Goal: Task Accomplishment & Management: Use online tool/utility

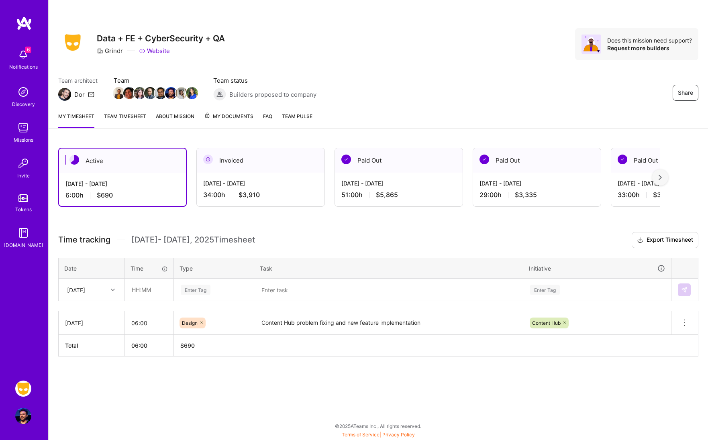
click at [451, 98] on div "Team architect Dor Team Team status Builders proposed to company Share" at bounding box center [378, 88] width 640 height 25
click at [109, 293] on div at bounding box center [114, 290] width 12 height 10
click at [102, 329] on div "[DATE]" at bounding box center [91, 327] width 65 height 15
click at [144, 294] on input "text" at bounding box center [149, 289] width 48 height 21
type input "04:00"
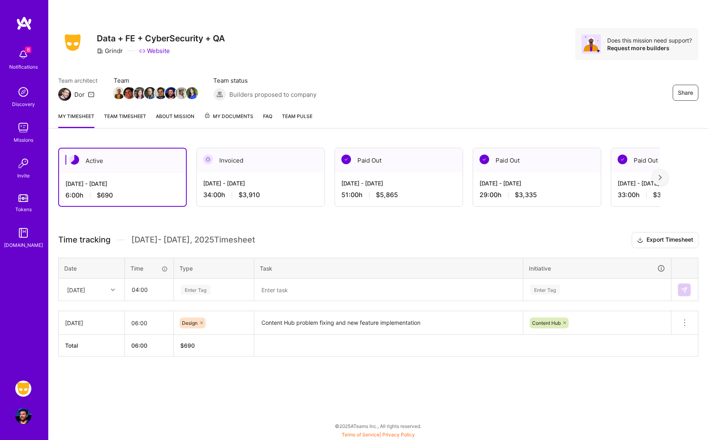
click at [221, 290] on div "Enter Tag" at bounding box center [214, 290] width 68 height 10
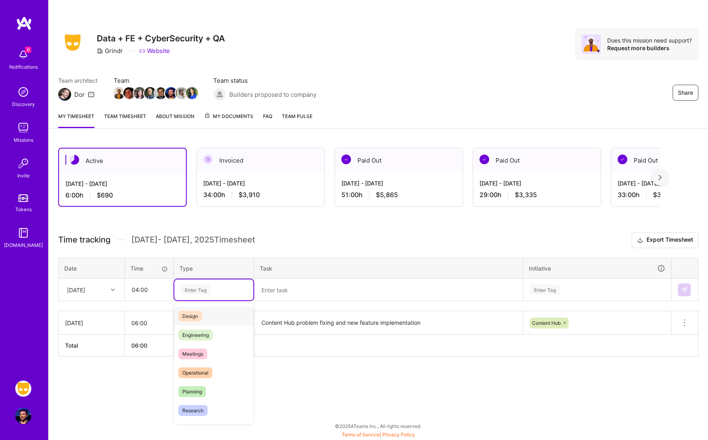
click at [219, 310] on div "Design" at bounding box center [213, 316] width 79 height 19
click at [346, 289] on textarea at bounding box center [388, 290] width 267 height 21
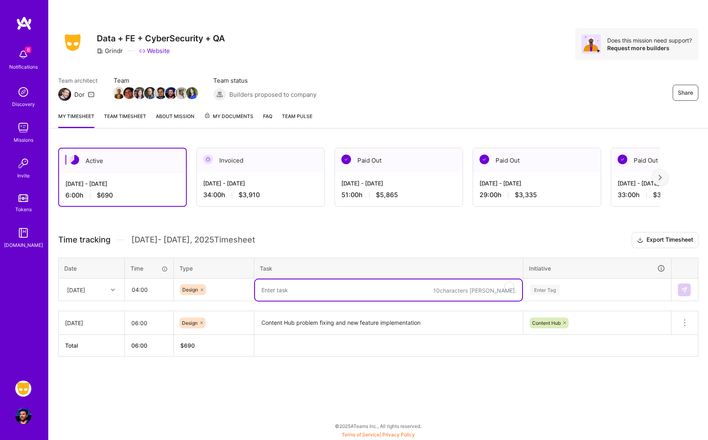
click at [418, 323] on textarea "Content Hub problem fixing and new feature implementation" at bounding box center [388, 323] width 267 height 22
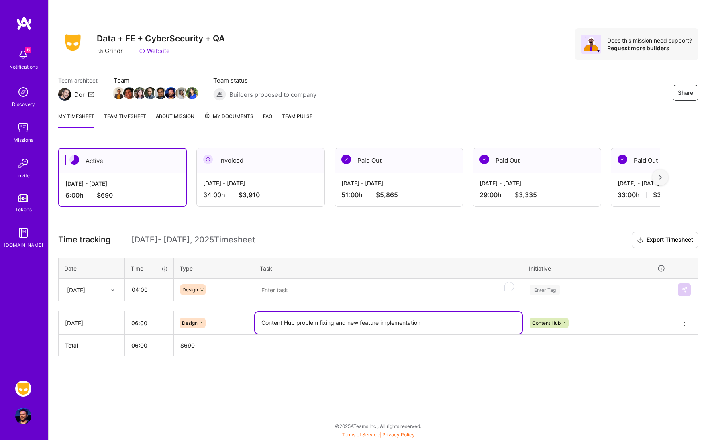
click at [418, 323] on textarea "Content Hub problem fixing and new feature implementation" at bounding box center [388, 323] width 267 height 22
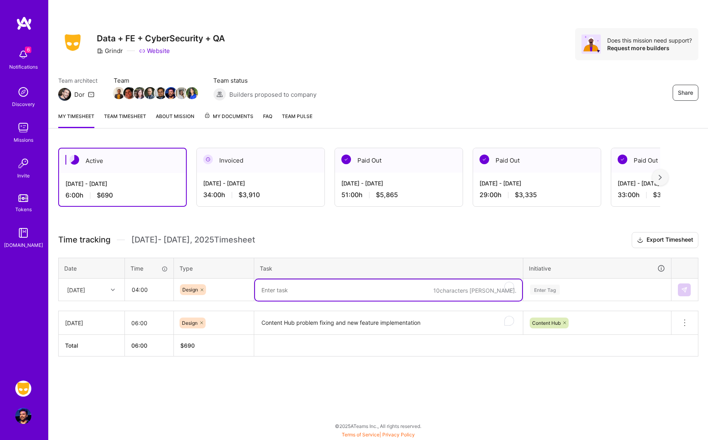
click at [374, 288] on textarea "To enrich screen reader interactions, please activate Accessibility in Grammarl…" at bounding box center [388, 290] width 267 height 21
paste textarea "Content Hub problem fixing and new feature implementation"
type textarea "Content Hub problem fixing and new feature implementation"
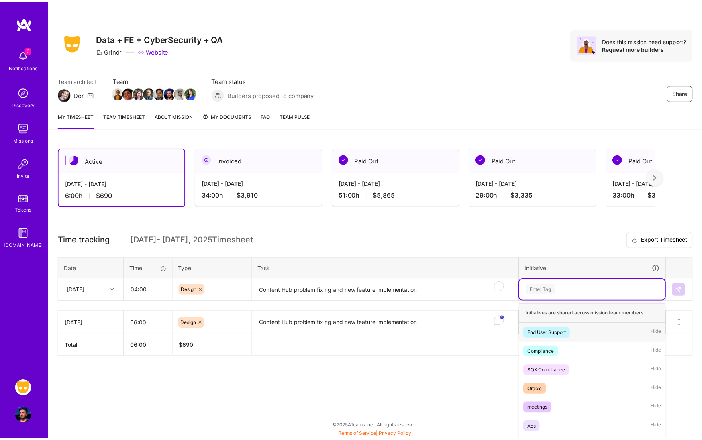
scroll to position [28, 0]
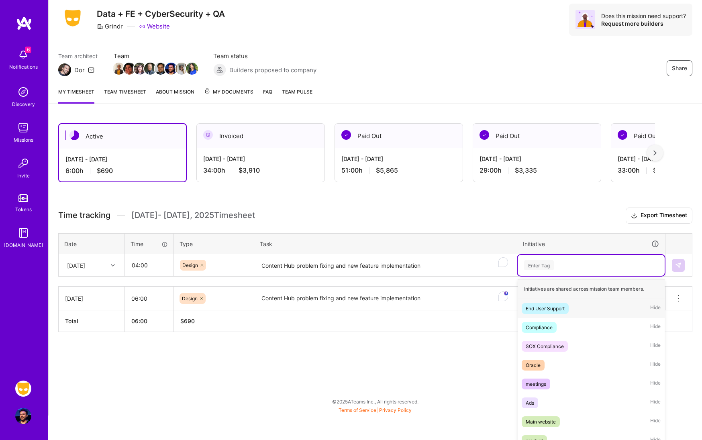
click at [566, 276] on div "option End User Support focused, 1 of 57. 57 results available. Use Up and Down…" at bounding box center [591, 265] width 147 height 21
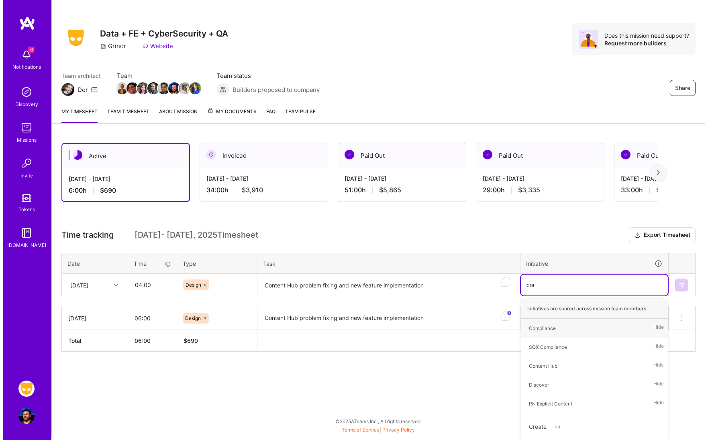
scroll to position [0, 0]
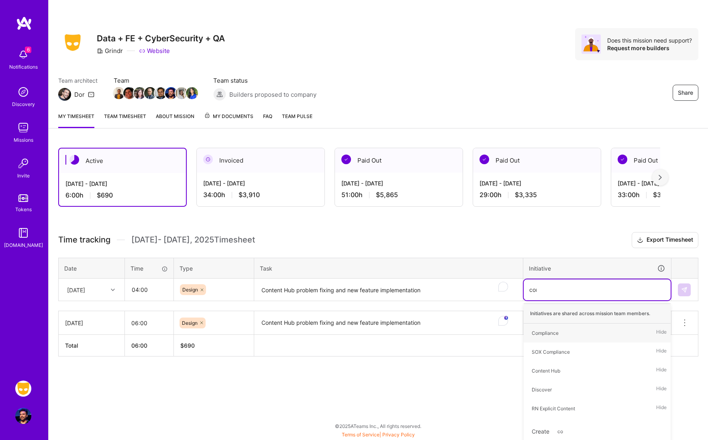
type input "cont"
click at [591, 328] on div "Content Hub Hide" at bounding box center [597, 333] width 147 height 19
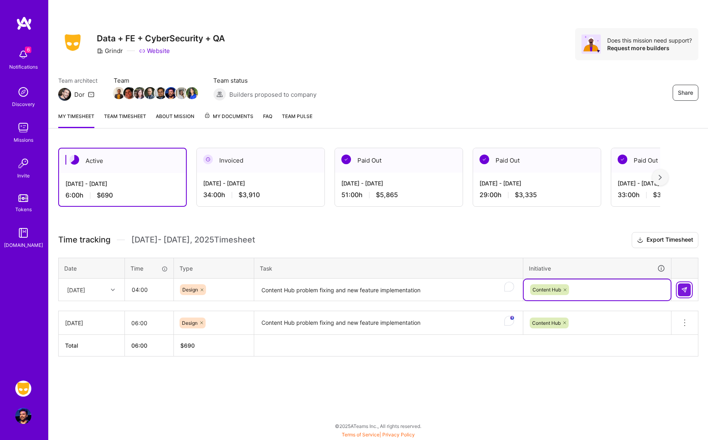
click at [683, 287] on img at bounding box center [684, 290] width 6 height 6
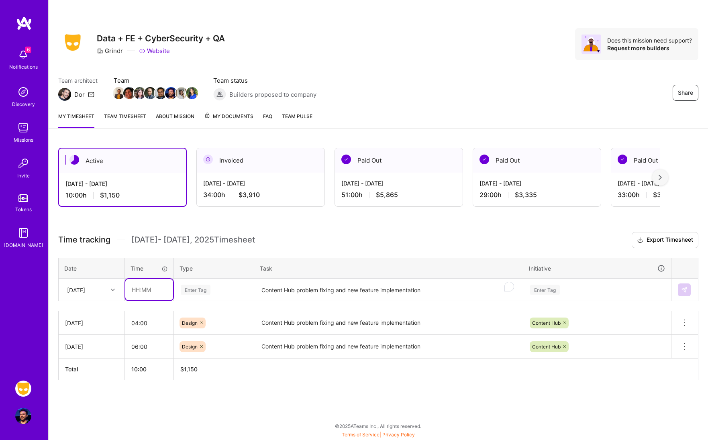
click at [133, 295] on input "text" at bounding box center [149, 289] width 48 height 21
click at [111, 293] on div at bounding box center [114, 290] width 12 height 10
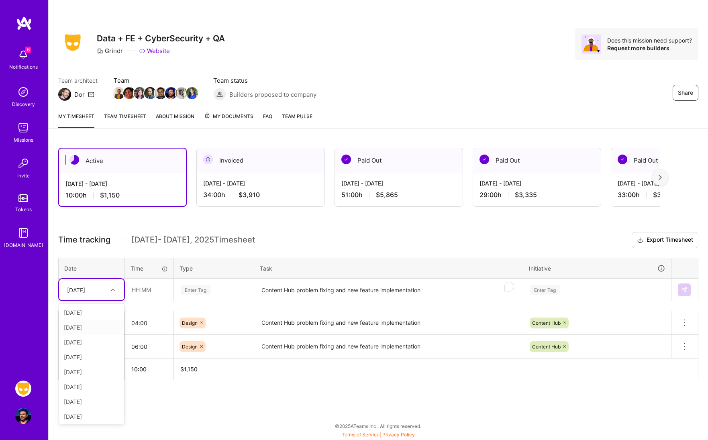
click at [102, 325] on div "[DATE]" at bounding box center [91, 327] width 65 height 15
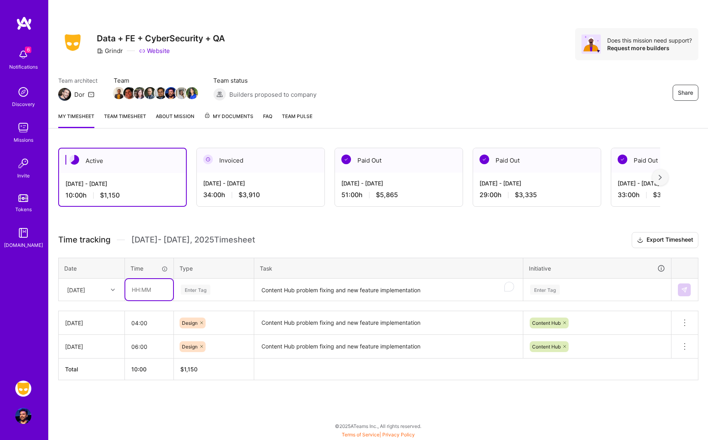
click at [151, 295] on input "text" at bounding box center [149, 289] width 48 height 21
type input "04:00"
click at [204, 294] on div "Enter Tag" at bounding box center [196, 290] width 30 height 12
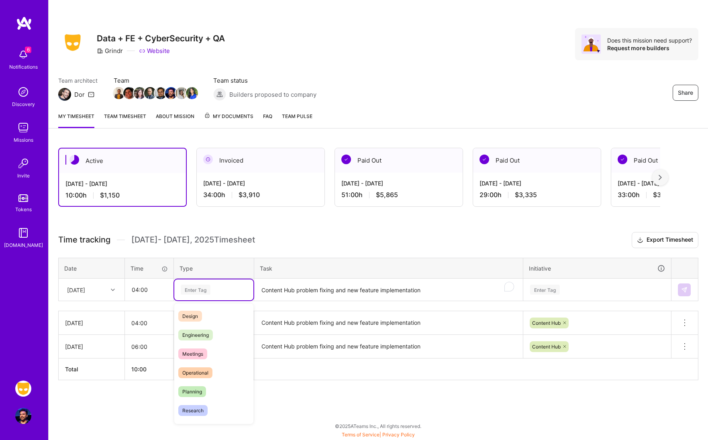
click at [207, 313] on div "Design" at bounding box center [213, 316] width 79 height 19
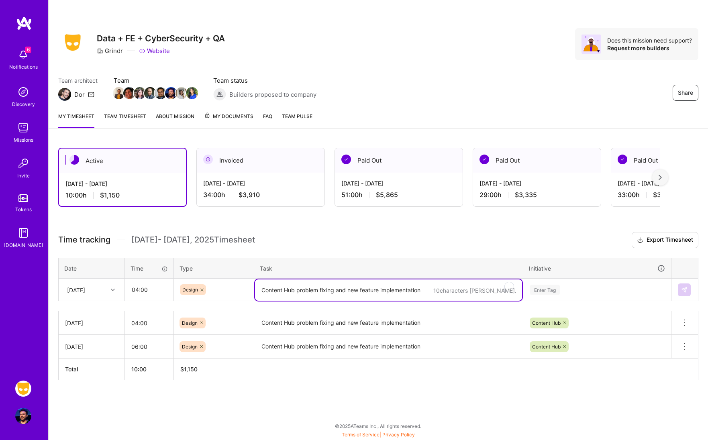
click at [278, 292] on textarea "Content Hub problem fixing and new feature implementation" at bounding box center [388, 290] width 267 height 21
paste textarea "Content Hub problem fixing and new feature implementation"
type textarea "Content Hub problem fixing and new feature implementation"
click at [560, 293] on div "Enter Tag" at bounding box center [597, 290] width 147 height 21
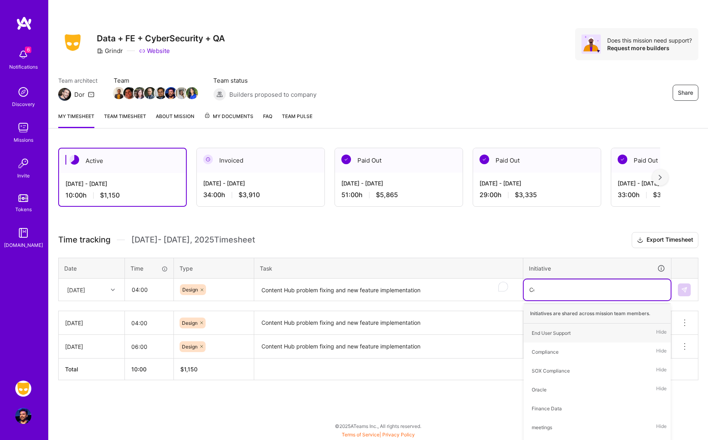
type input "Cont"
click at [590, 332] on div "Content Hub Hide" at bounding box center [597, 333] width 147 height 19
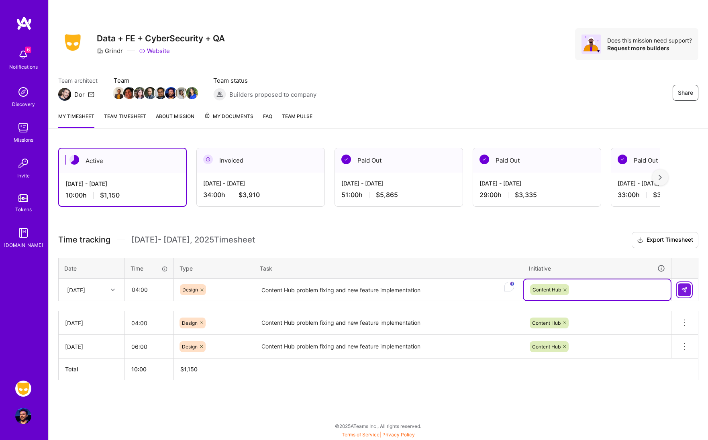
click at [685, 288] on img at bounding box center [684, 290] width 6 height 6
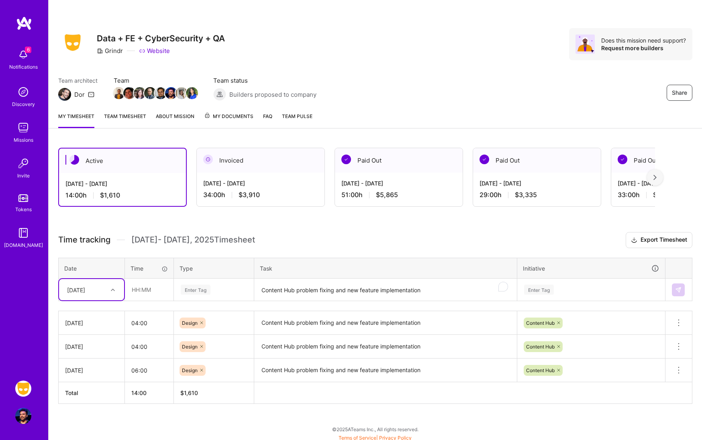
click at [111, 291] on icon at bounding box center [113, 290] width 4 height 4
click at [98, 344] on div "[DATE]" at bounding box center [91, 342] width 65 height 15
click at [155, 289] on input "text" at bounding box center [149, 289] width 48 height 21
type input "04:00"
click at [206, 293] on div "Enter Tag" at bounding box center [196, 290] width 30 height 12
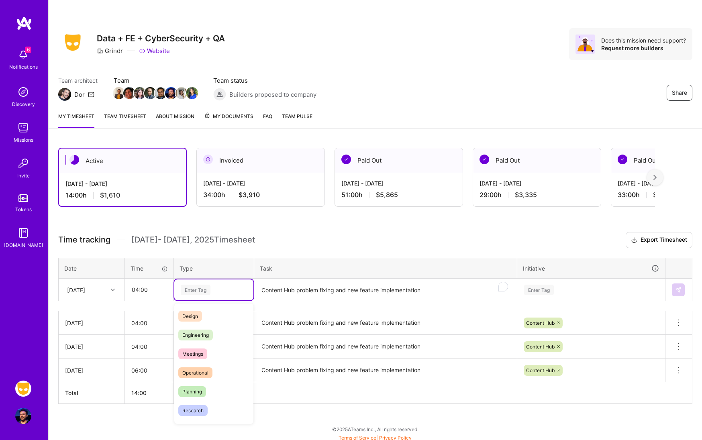
click at [209, 310] on div "Design" at bounding box center [213, 316] width 79 height 19
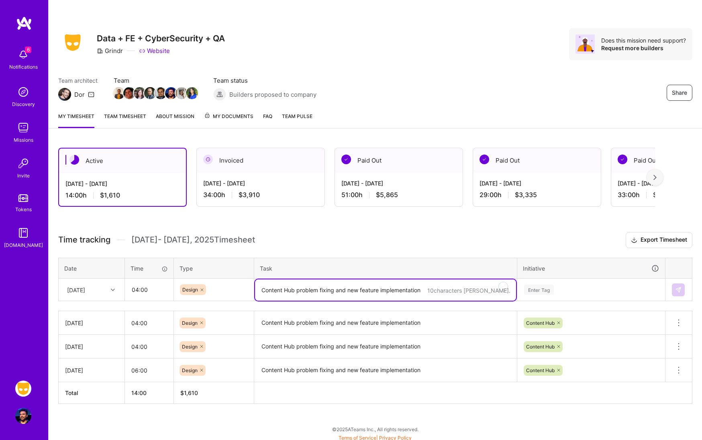
click at [294, 293] on textarea "Content Hub problem fixing and new feature implementation" at bounding box center [385, 290] width 261 height 21
type textarea "L"
type textarea "G"
type textarea "L"
type textarea "Debug and redirect legal links on main website"
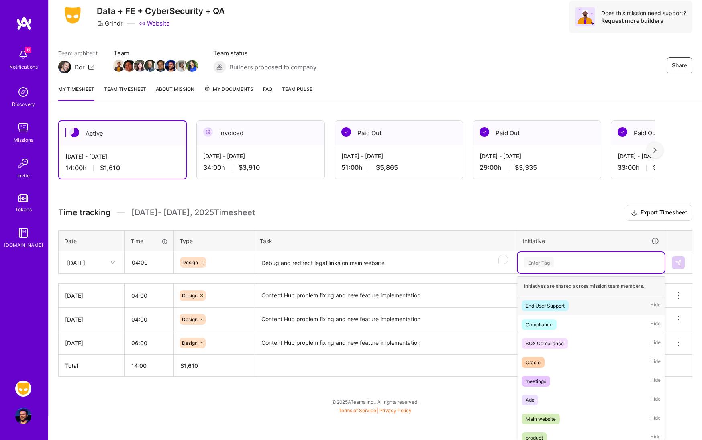
click at [565, 273] on div "option Content Hub, selected. option End User Support focused, 1 of 57. 57 resu…" at bounding box center [591, 262] width 147 height 21
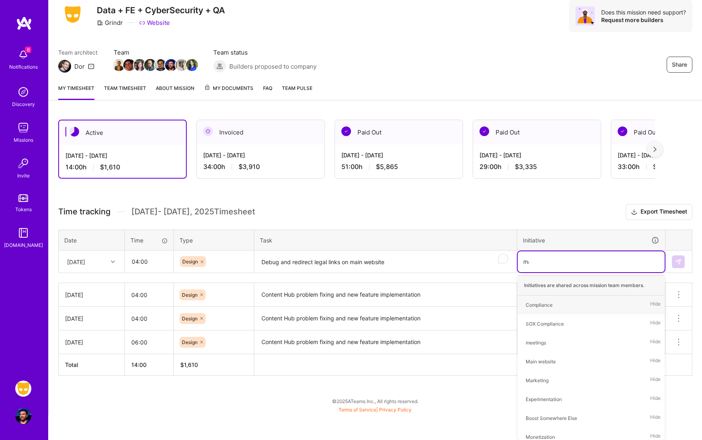
scroll to position [3, 0]
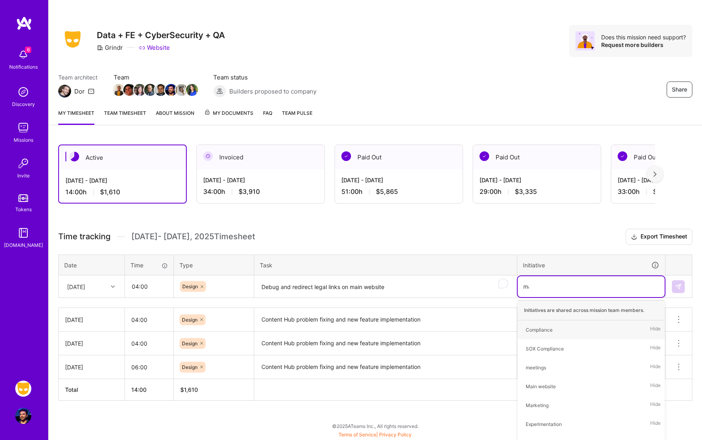
type input "main"
click at [561, 329] on div "Main website Hide" at bounding box center [591, 330] width 147 height 19
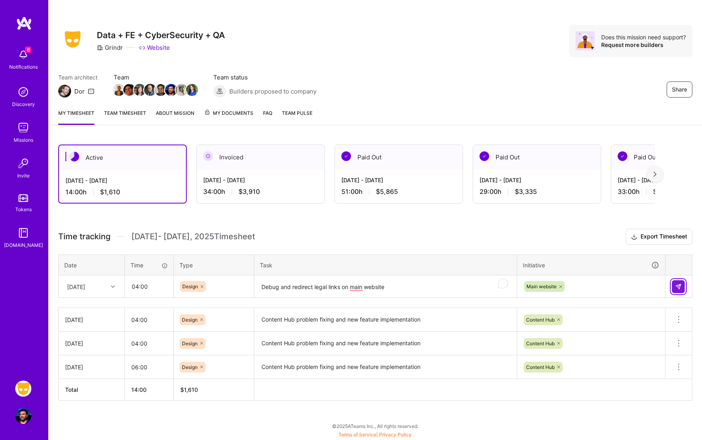
click at [677, 284] on img at bounding box center [678, 287] width 6 height 6
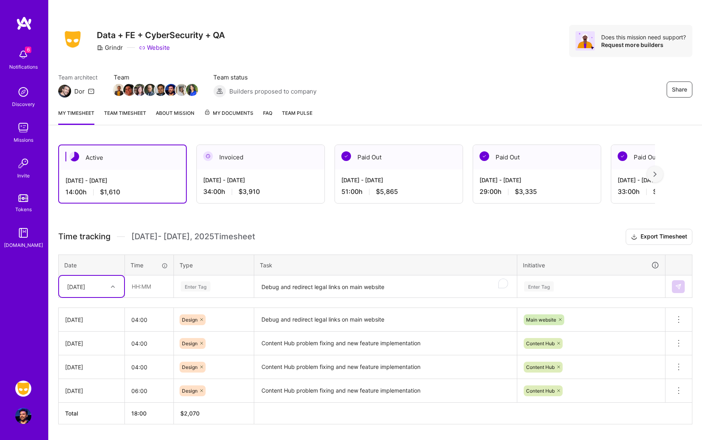
click at [107, 289] on div "[DATE]" at bounding box center [85, 286] width 45 height 13
click at [97, 386] on div "[DATE]" at bounding box center [91, 383] width 65 height 15
click at [149, 291] on input "text" at bounding box center [149, 286] width 48 height 21
type input "06:00"
click at [208, 286] on div "Enter Tag" at bounding box center [196, 286] width 30 height 12
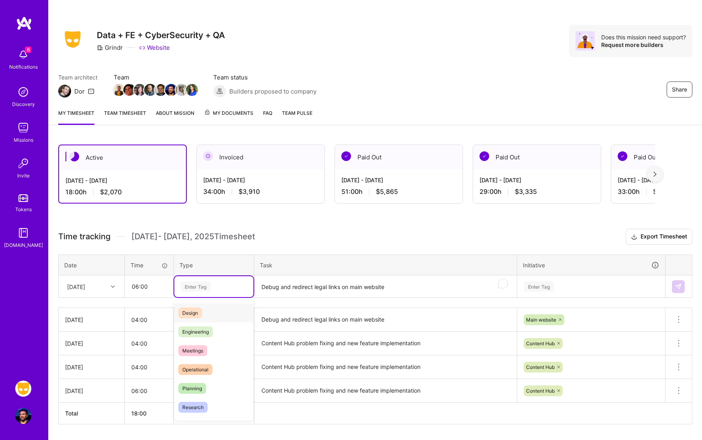
click at [212, 308] on div "Design" at bounding box center [213, 313] width 79 height 19
click at [296, 282] on textarea "Debug and redirect legal links on main website" at bounding box center [385, 286] width 261 height 21
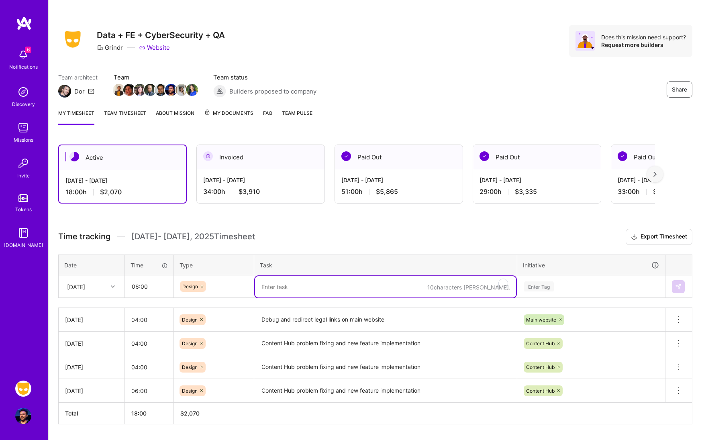
paste textarea "Debug and redirect legal links on main website"
type textarea "Debug and redirect legal links on main website"
click at [593, 284] on div "Enter Tag" at bounding box center [591, 286] width 147 height 21
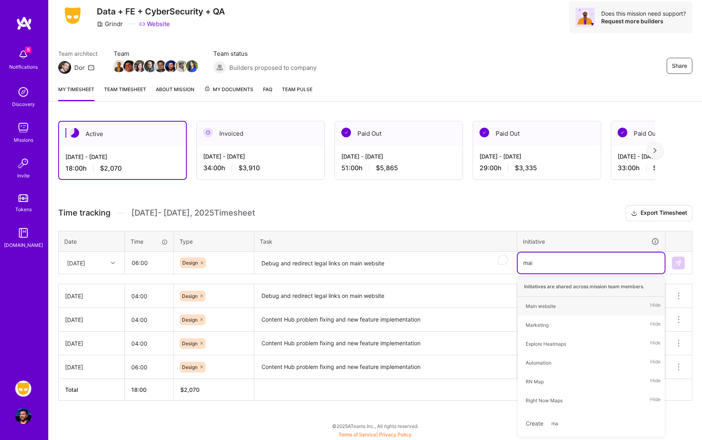
scroll to position [27, 0]
type input "main"
click at [583, 308] on div "Main website Hide" at bounding box center [591, 306] width 147 height 19
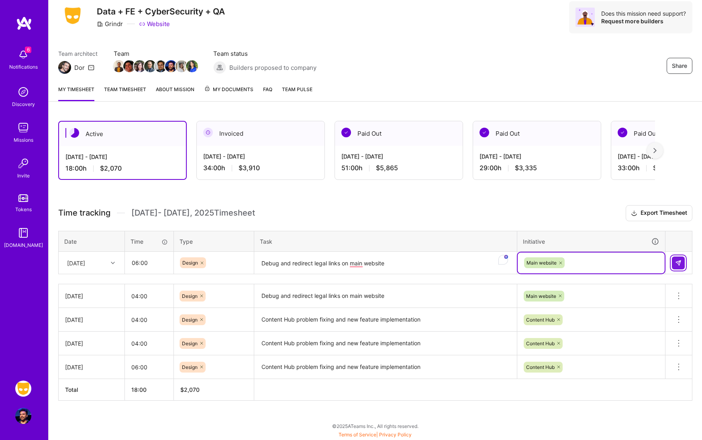
click at [679, 264] on img at bounding box center [678, 263] width 6 height 6
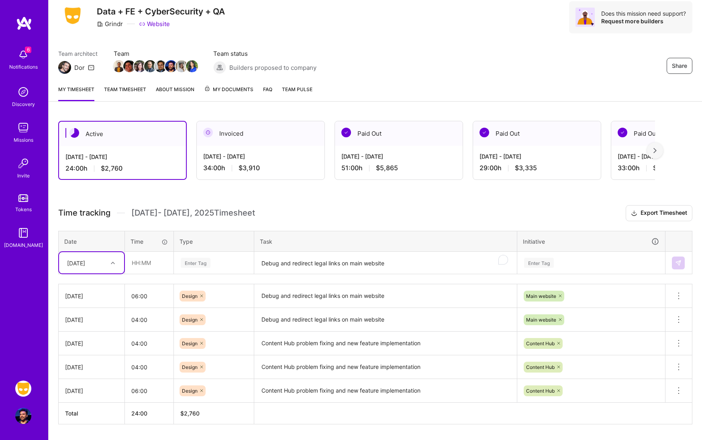
click at [118, 266] on div at bounding box center [114, 263] width 12 height 10
click at [100, 360] on div "[DATE]" at bounding box center [91, 358] width 65 height 15
click at [146, 267] on input "text" at bounding box center [149, 262] width 48 height 21
type input "04:00"
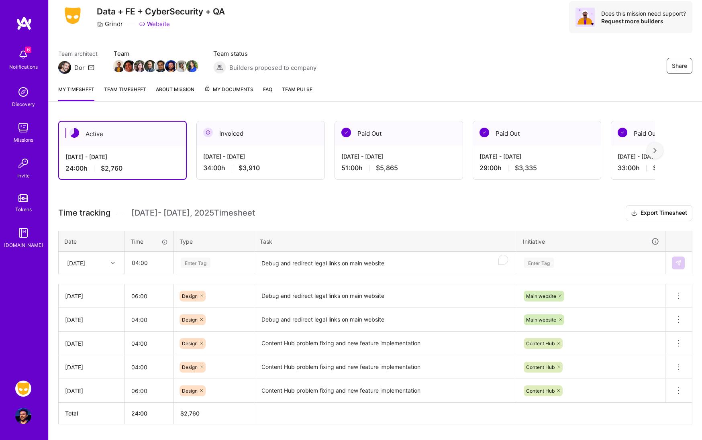
click at [204, 269] on div "Enter Tag" at bounding box center [213, 263] width 79 height 21
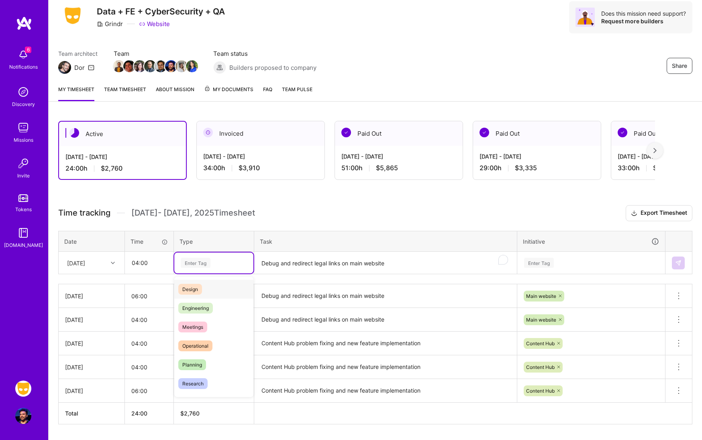
click at [211, 286] on div "Design" at bounding box center [213, 289] width 79 height 19
click at [309, 261] on textarea "Debug and redirect legal links on main website" at bounding box center [385, 263] width 261 height 21
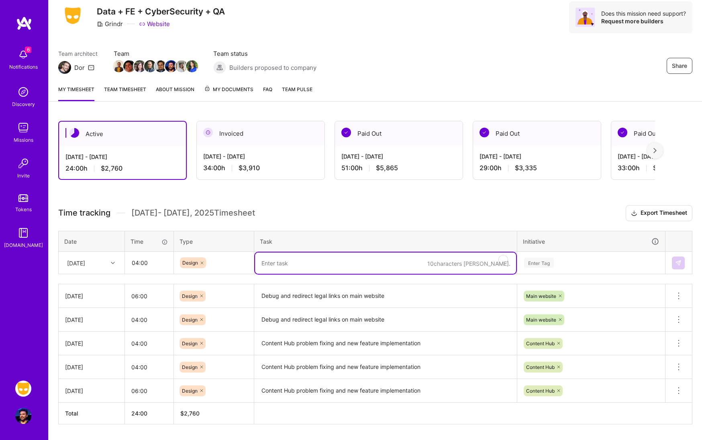
paste textarea "Content Hub problem fixing and new feature implementation"
type textarea "Content Hub problem fixing and new feature implementation"
click at [542, 268] on div "Enter Tag" at bounding box center [591, 263] width 147 height 21
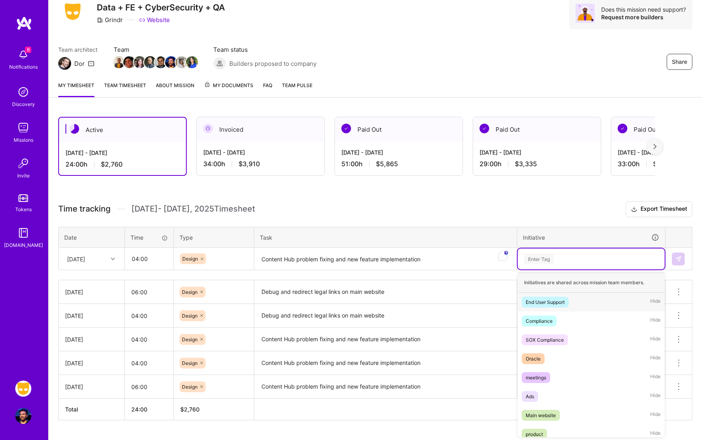
scroll to position [31, 0]
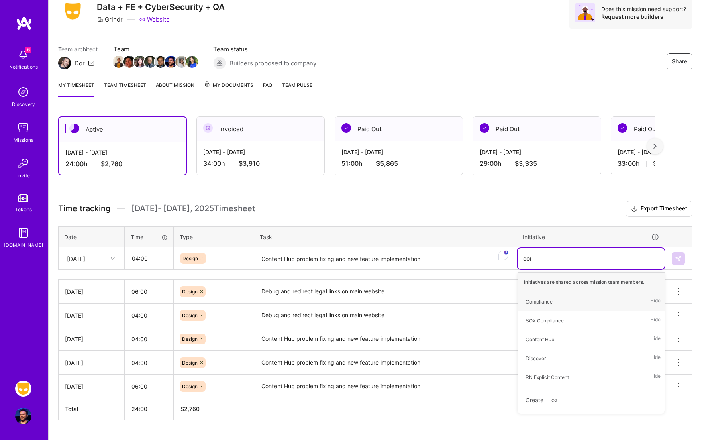
type input "cont"
click at [589, 301] on div "Content Hub Hide" at bounding box center [591, 302] width 147 height 19
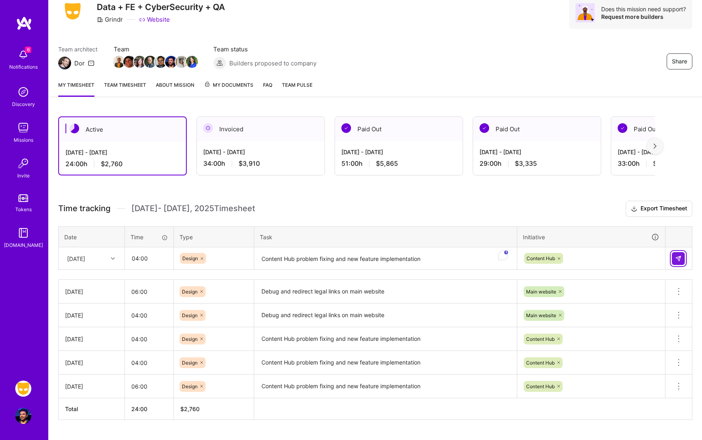
click at [675, 260] on img at bounding box center [678, 259] width 6 height 6
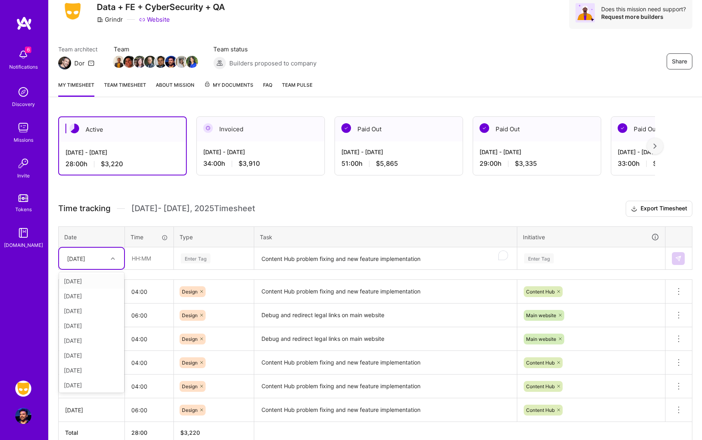
click at [120, 261] on div at bounding box center [114, 259] width 12 height 10
click at [98, 383] on div "[DATE]" at bounding box center [91, 385] width 65 height 15
click at [145, 263] on input "text" at bounding box center [149, 258] width 48 height 21
type input "04:00"
click at [224, 259] on div "Enter Tag" at bounding box center [214, 259] width 68 height 10
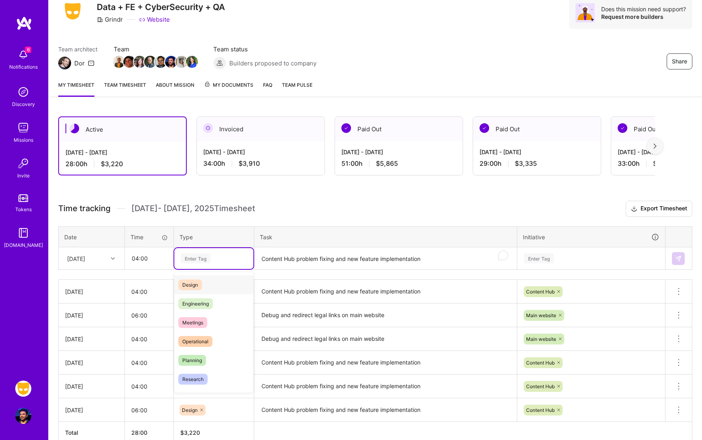
click at [219, 281] on div "Design" at bounding box center [213, 285] width 79 height 19
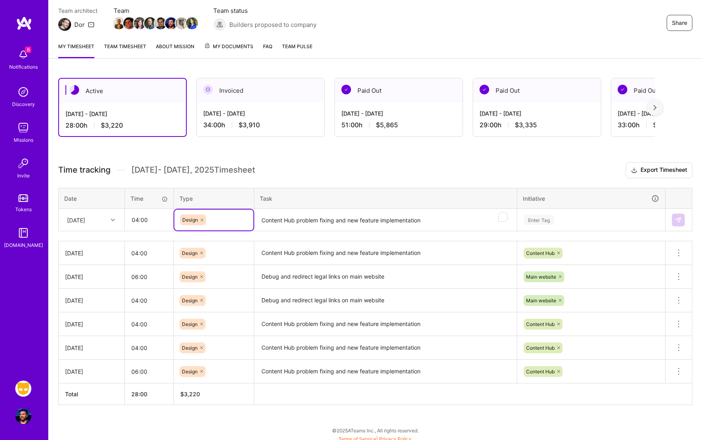
scroll to position [74, 0]
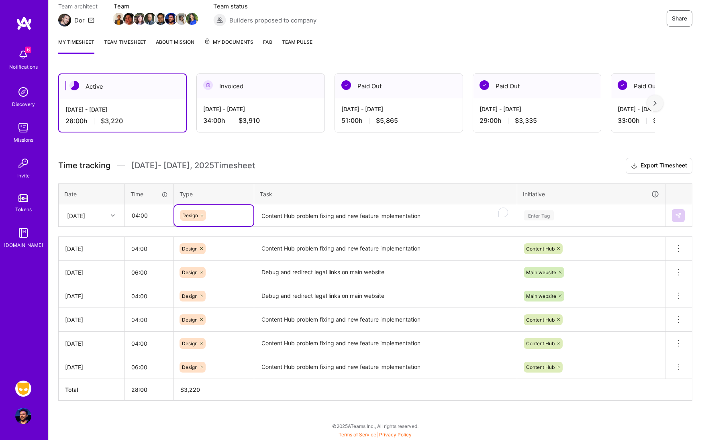
click at [221, 249] on div "Design" at bounding box center [214, 248] width 69 height 11
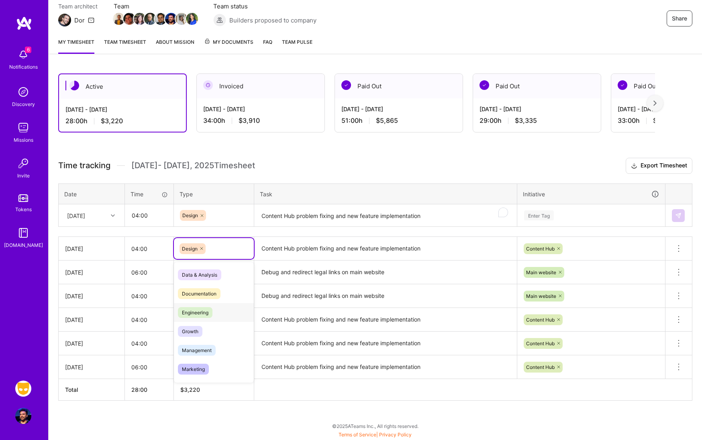
click at [217, 311] on div "Engineering" at bounding box center [214, 312] width 80 height 19
click at [223, 274] on div "Design" at bounding box center [214, 272] width 69 height 11
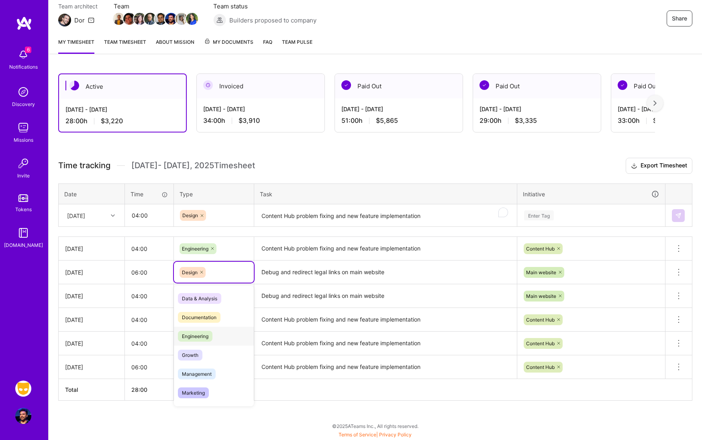
click at [215, 336] on div "Engineering" at bounding box center [214, 336] width 80 height 19
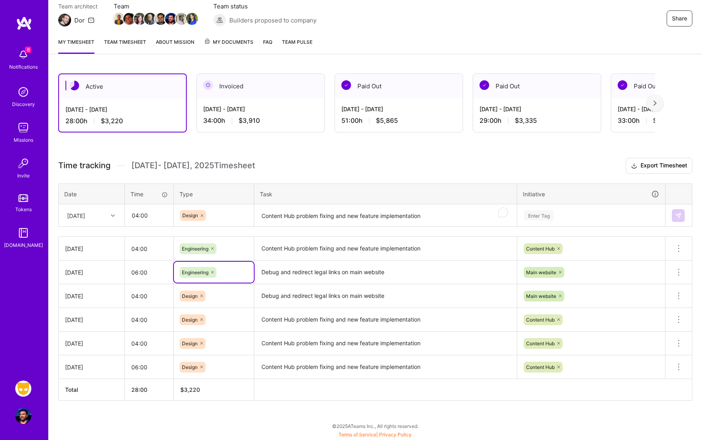
click at [223, 300] on div "Design" at bounding box center [214, 296] width 69 height 11
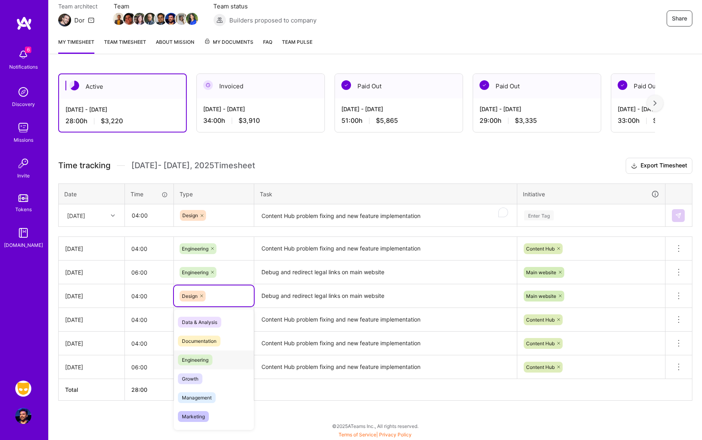
click at [219, 356] on div "Engineering" at bounding box center [214, 360] width 80 height 19
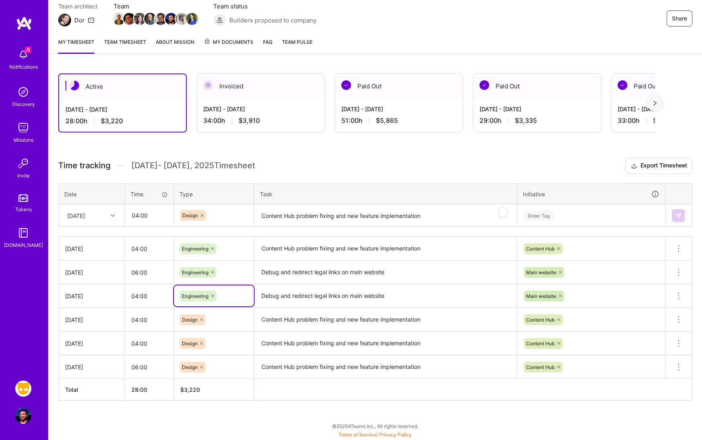
click at [222, 320] on div "Design" at bounding box center [214, 320] width 69 height 11
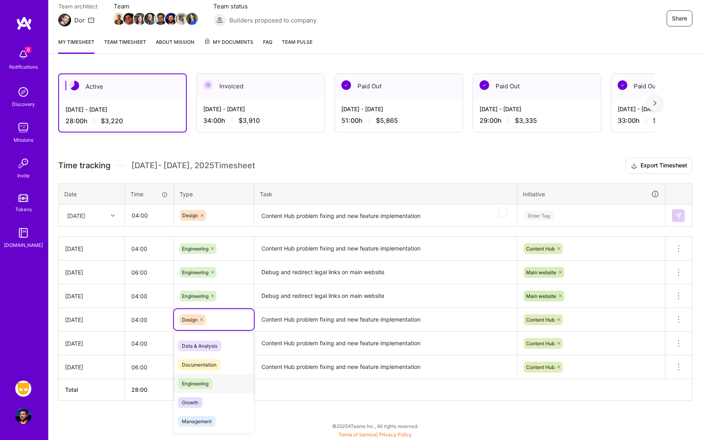
click at [227, 377] on div "Engineering" at bounding box center [214, 383] width 80 height 19
click at [227, 348] on div "Design" at bounding box center [214, 343] width 69 height 11
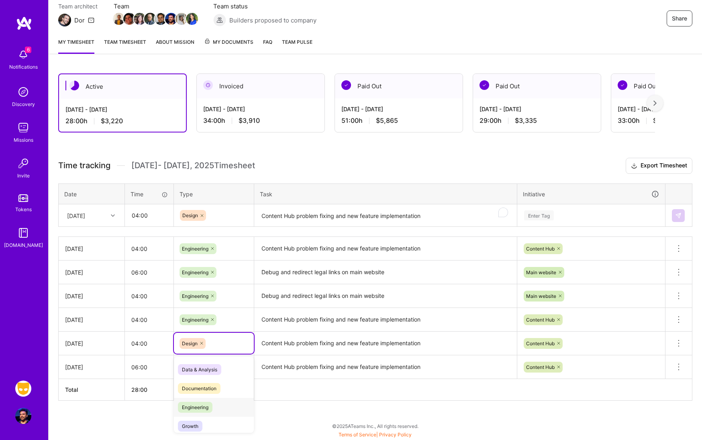
click at [226, 403] on div "Engineering" at bounding box center [214, 407] width 80 height 19
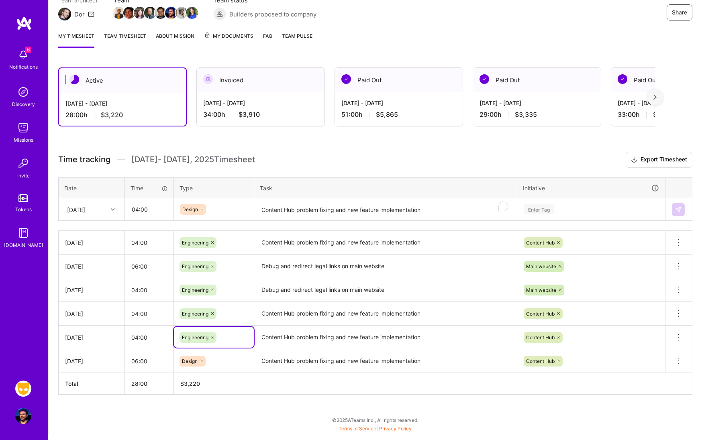
click at [225, 372] on div "Design" at bounding box center [214, 361] width 80 height 21
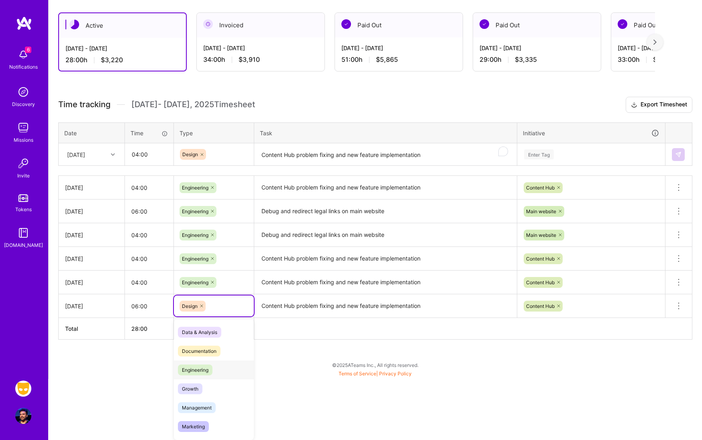
click at [221, 369] on div "Engineering" at bounding box center [214, 370] width 80 height 19
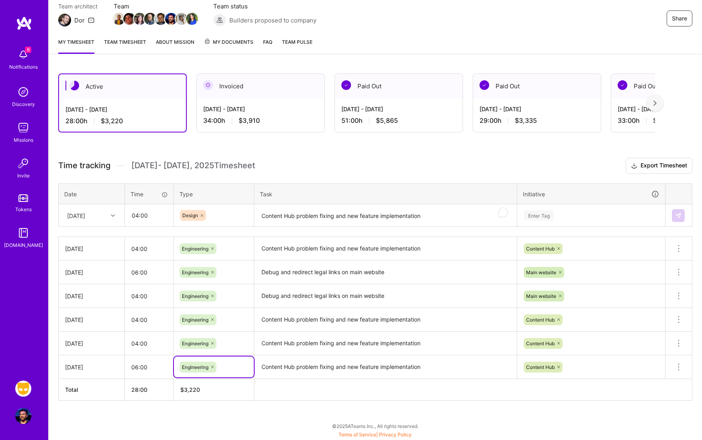
click at [328, 220] on textarea "Content Hub problem fixing and new feature implementation" at bounding box center [385, 215] width 261 height 21
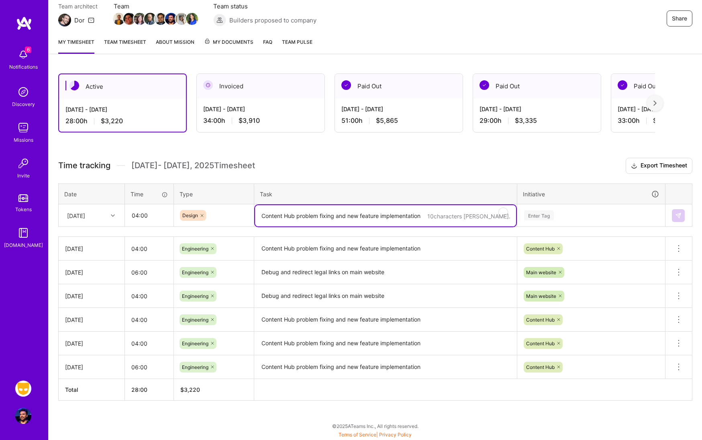
click at [243, 219] on div "Design" at bounding box center [214, 215] width 68 height 11
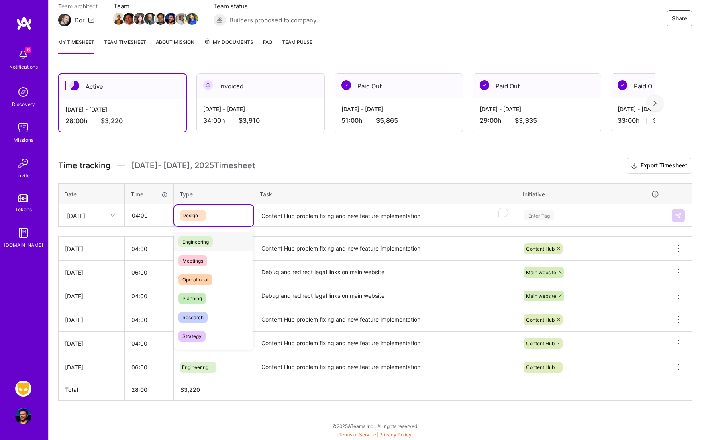
click at [213, 237] on div "Engineering" at bounding box center [213, 242] width 79 height 19
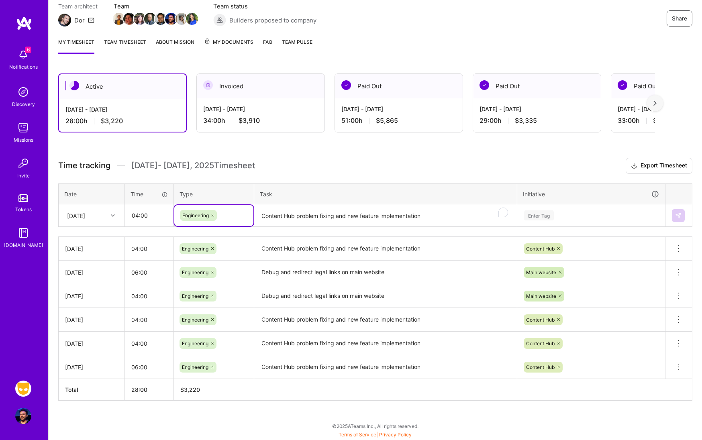
click at [551, 215] on div "Enter Tag" at bounding box center [539, 215] width 30 height 12
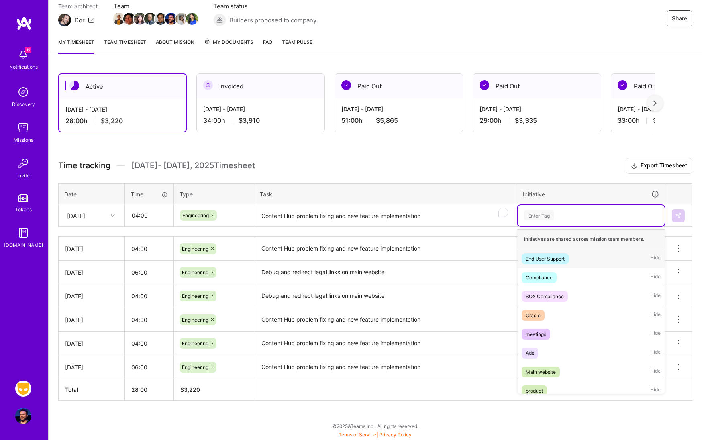
click at [652, 258] on span "Hide" at bounding box center [656, 259] width 10 height 11
click at [651, 257] on span "Hide" at bounding box center [656, 259] width 10 height 11
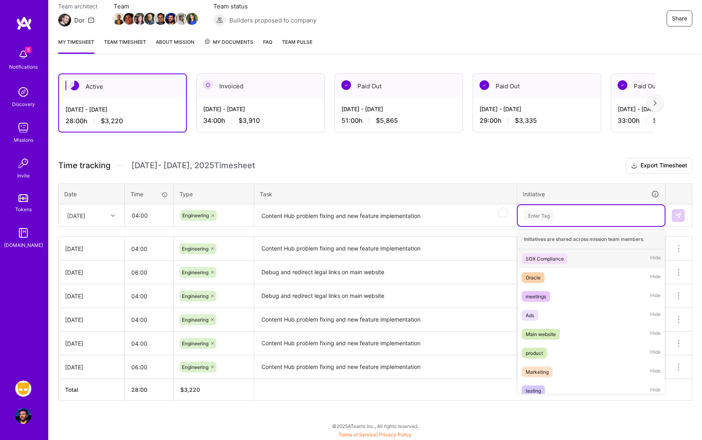
click at [651, 258] on span "Hide" at bounding box center [656, 259] width 10 height 11
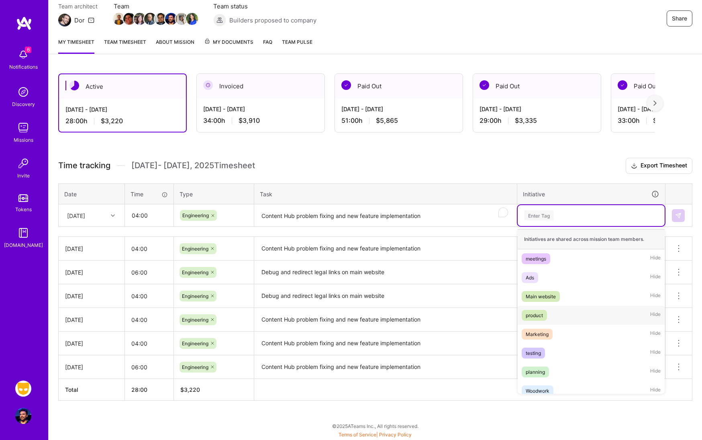
click at [651, 313] on span "Hide" at bounding box center [656, 315] width 10 height 11
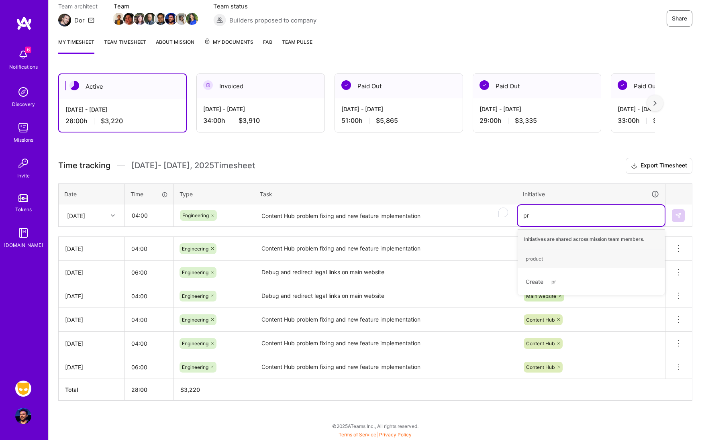
type input "p"
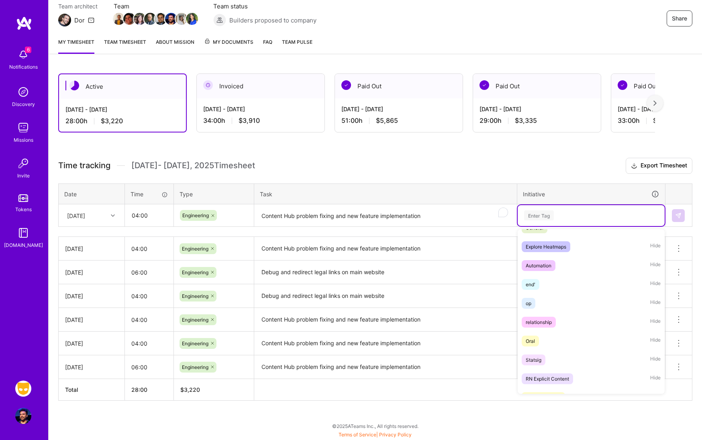
scroll to position [521, 0]
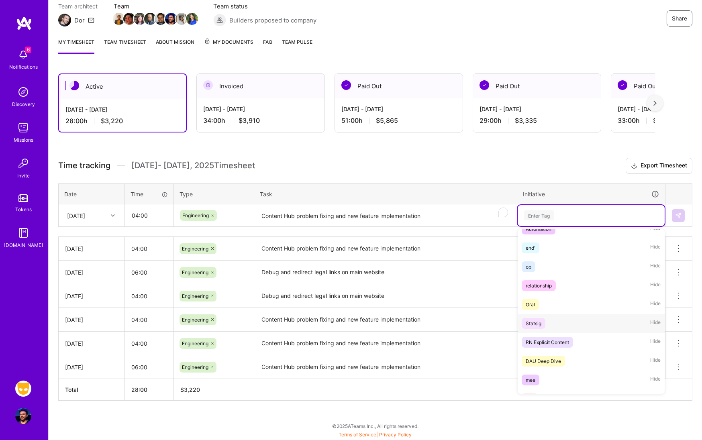
click at [651, 323] on span "Hide" at bounding box center [656, 323] width 10 height 11
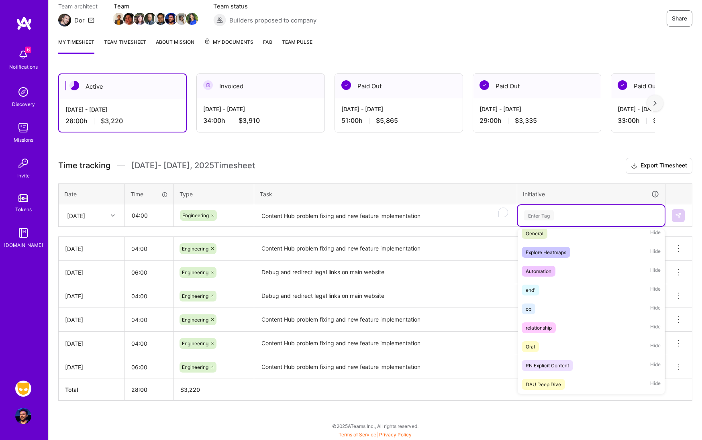
scroll to position [507, 0]
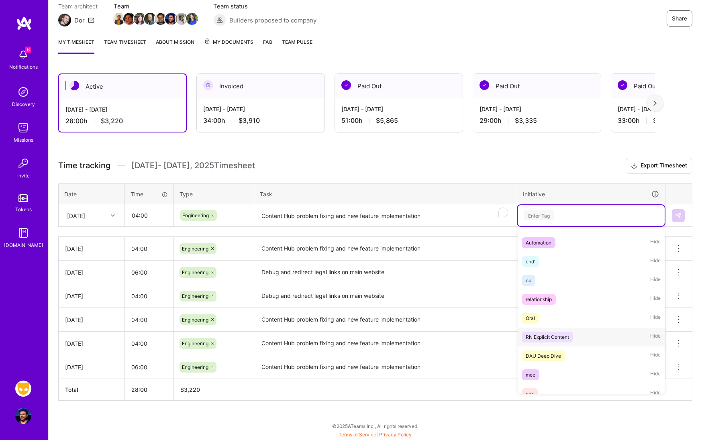
click at [651, 335] on span "Hide" at bounding box center [656, 337] width 10 height 11
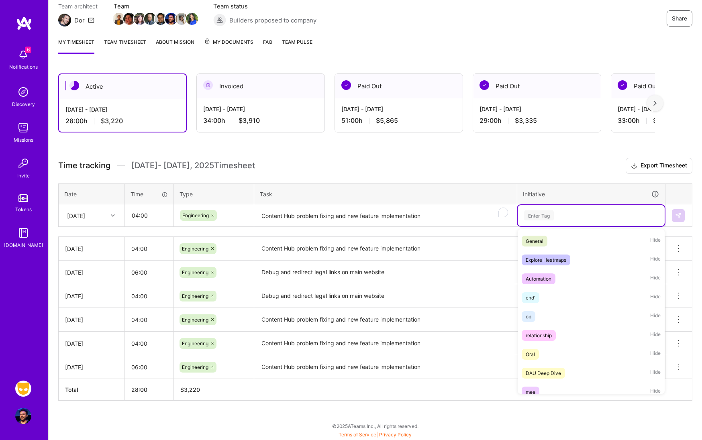
scroll to position [510, 0]
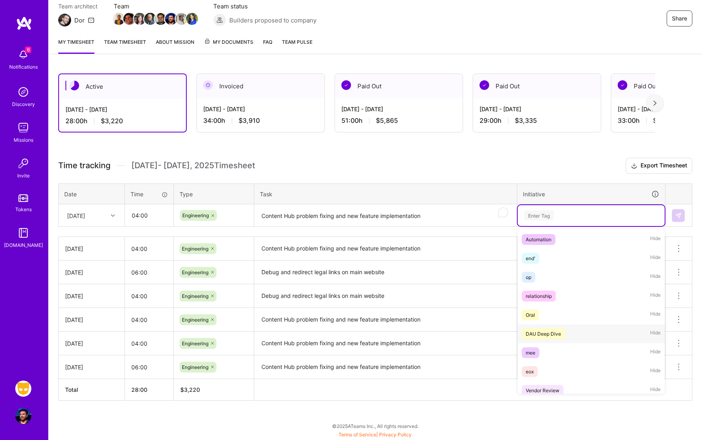
click at [652, 332] on span "Hide" at bounding box center [656, 334] width 10 height 11
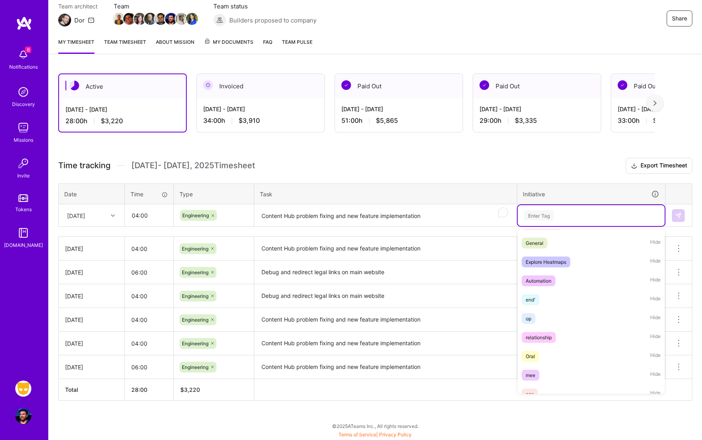
scroll to position [499, 0]
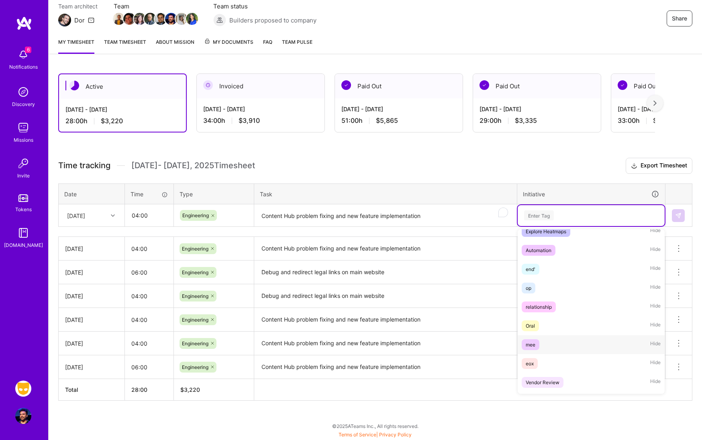
click at [651, 344] on span "Hide" at bounding box center [656, 345] width 10 height 11
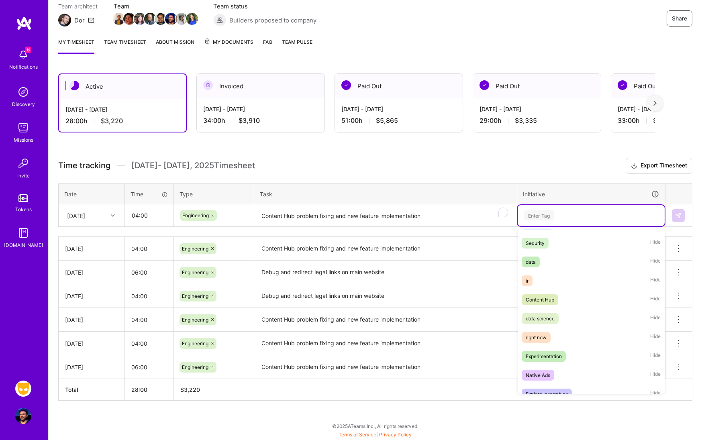
scroll to position [158, 0]
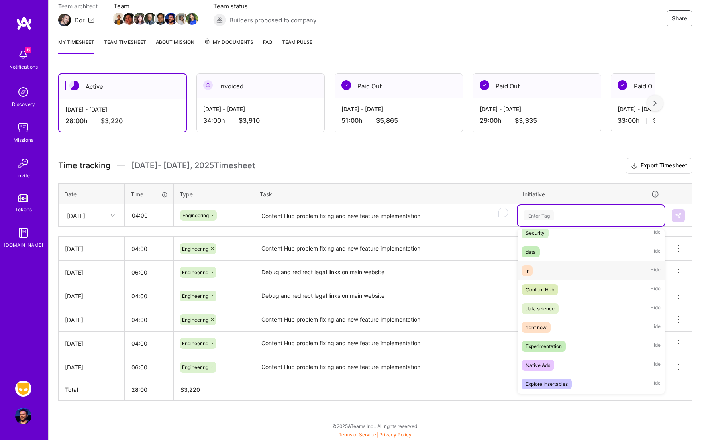
click at [651, 269] on span "Hide" at bounding box center [656, 271] width 10 height 11
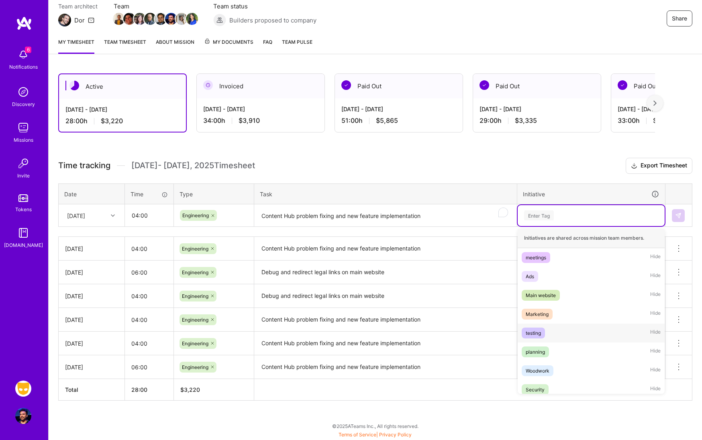
scroll to position [0, 0]
click at [651, 334] on span "Hide" at bounding box center [656, 334] width 10 height 11
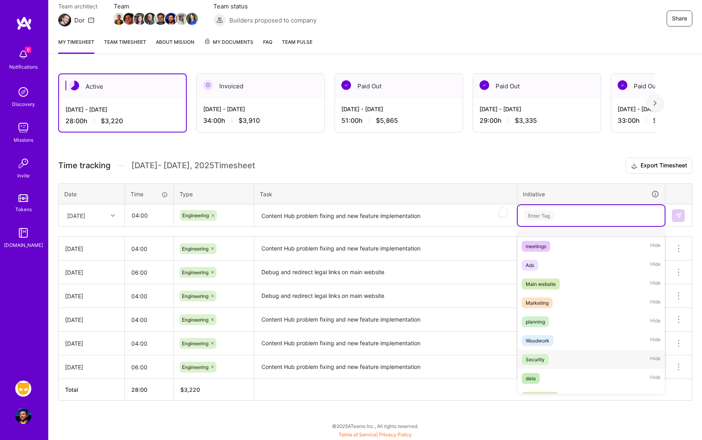
scroll to position [20, 0]
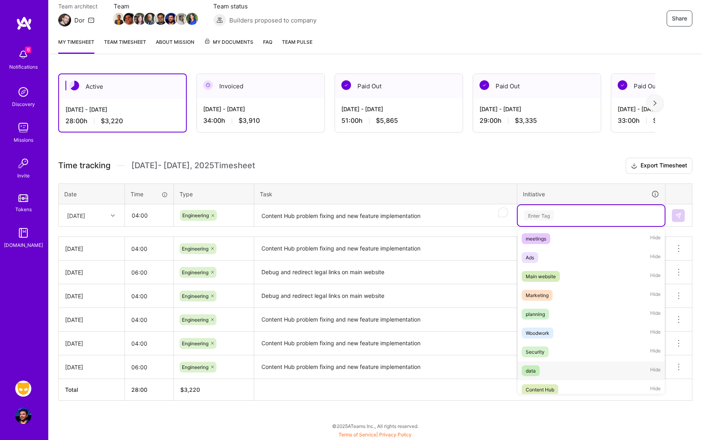
click at [651, 371] on span "Hide" at bounding box center [656, 371] width 10 height 11
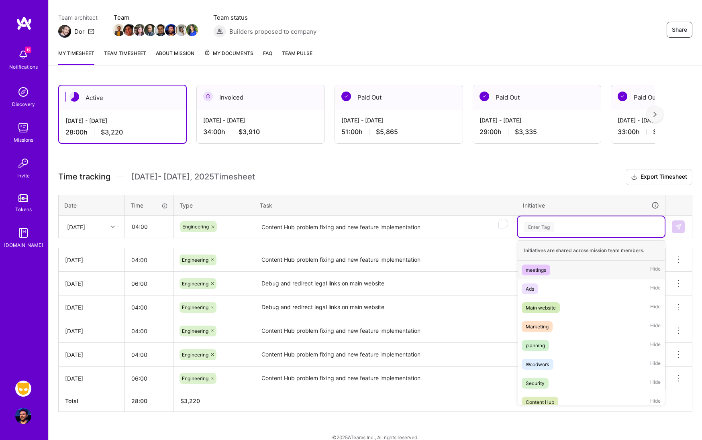
scroll to position [74, 0]
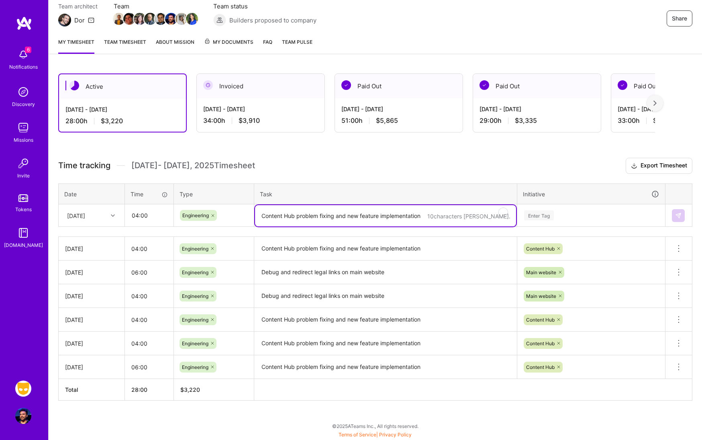
click at [332, 223] on textarea "Content Hub problem fixing and new feature implementation" at bounding box center [385, 215] width 261 height 21
paste textarea "Content Hub problem fixing and new feature implementation"
type textarea "Content Hub problem fixing and new feature implementation"
click at [581, 218] on div "Enter Tag" at bounding box center [592, 216] width 136 height 10
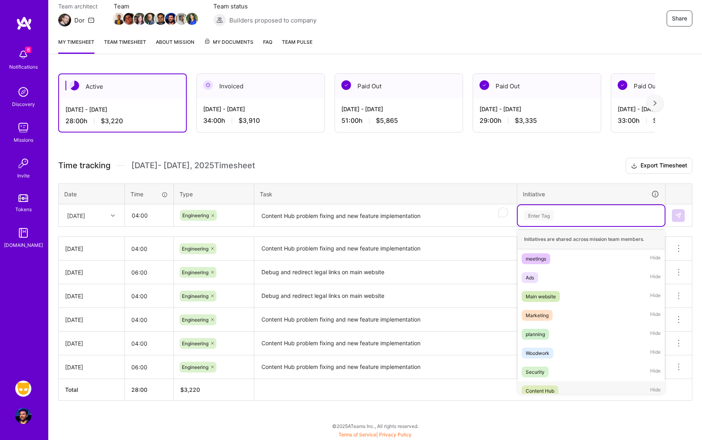
click at [567, 390] on div "Content Hub Hide" at bounding box center [591, 391] width 147 height 19
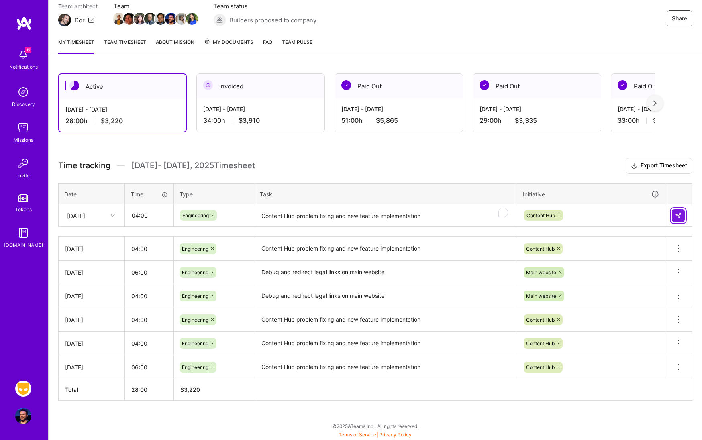
click at [680, 215] on img at bounding box center [678, 216] width 6 height 6
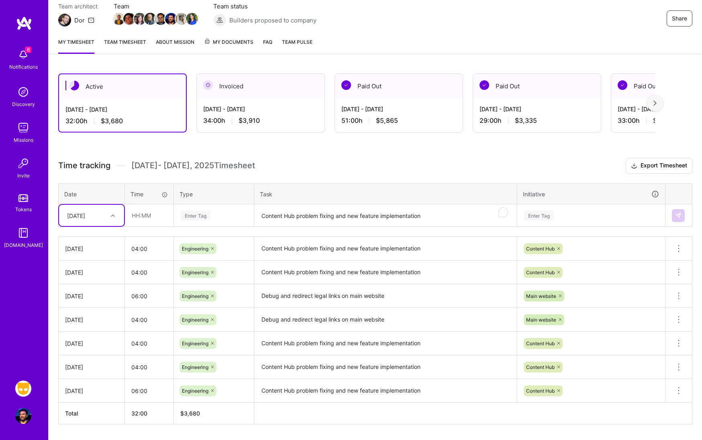
click at [550, 219] on div "Enter Tag" at bounding box center [539, 215] width 30 height 12
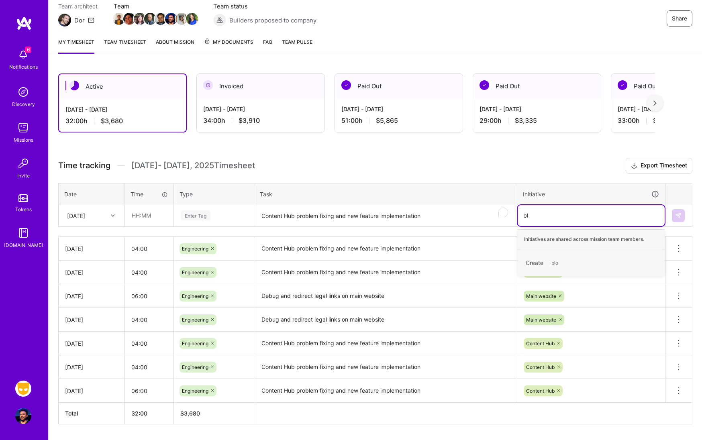
type input "b"
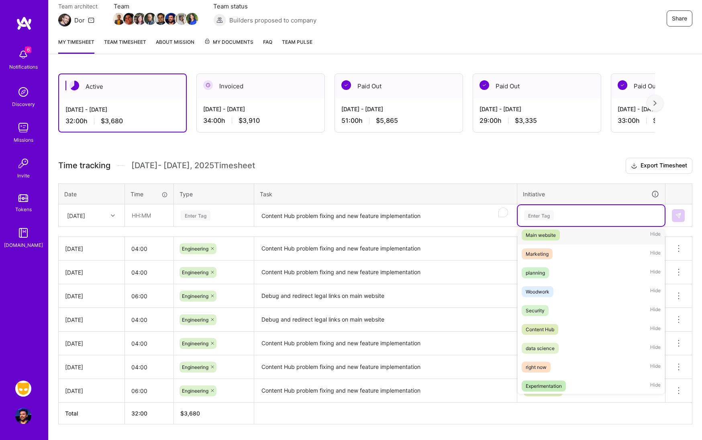
scroll to position [102, 0]
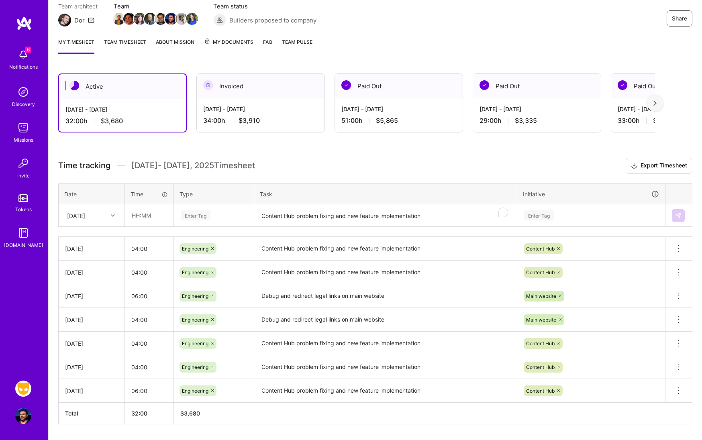
click at [396, 192] on th "Task" at bounding box center [385, 194] width 263 height 21
click at [145, 218] on input "text" at bounding box center [149, 215] width 48 height 21
click at [101, 217] on div "[DATE]" at bounding box center [85, 215] width 45 height 13
click at [99, 325] on div "[DATE]" at bounding box center [91, 326] width 65 height 15
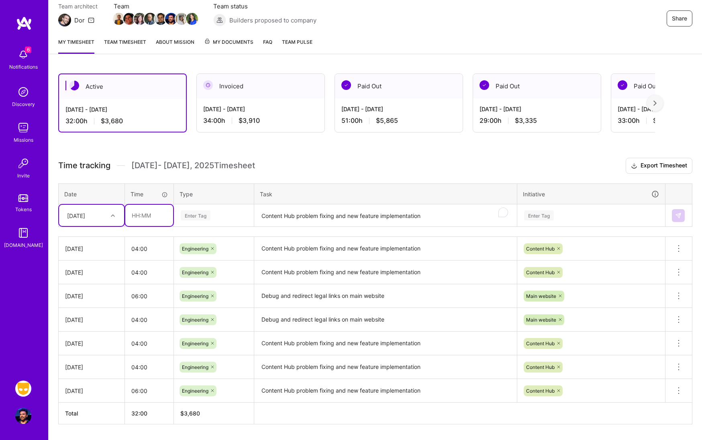
click at [149, 217] on input "text" at bounding box center [149, 215] width 48 height 21
type input "04:00"
click at [200, 222] on div "Enter Tag" at bounding box center [213, 215] width 79 height 21
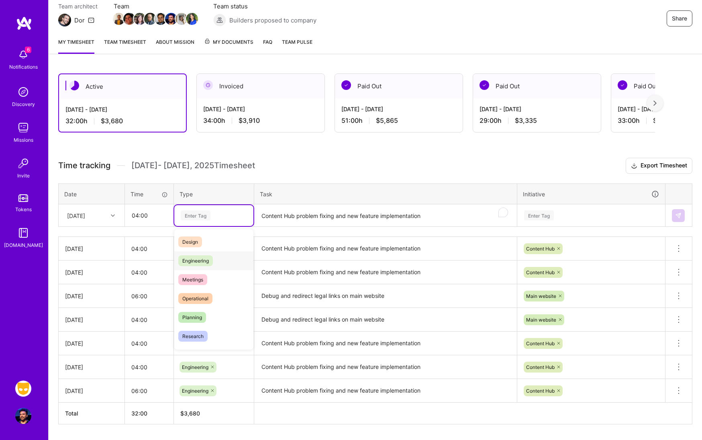
click at [212, 260] on span "Engineering" at bounding box center [195, 261] width 35 height 11
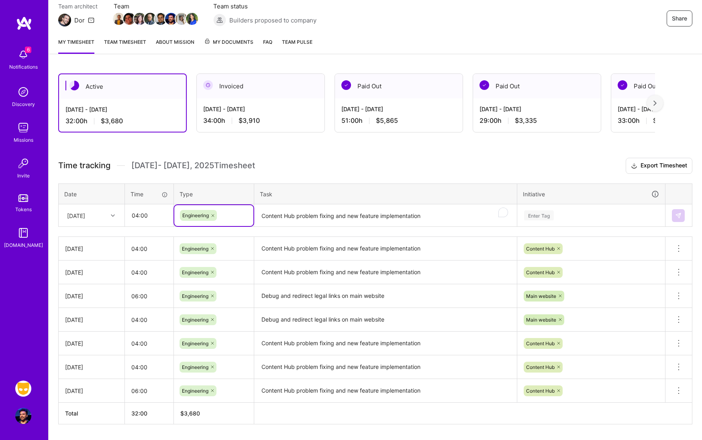
click at [334, 214] on textarea "Content Hub problem fixing and new feature implementation" at bounding box center [385, 215] width 261 height 21
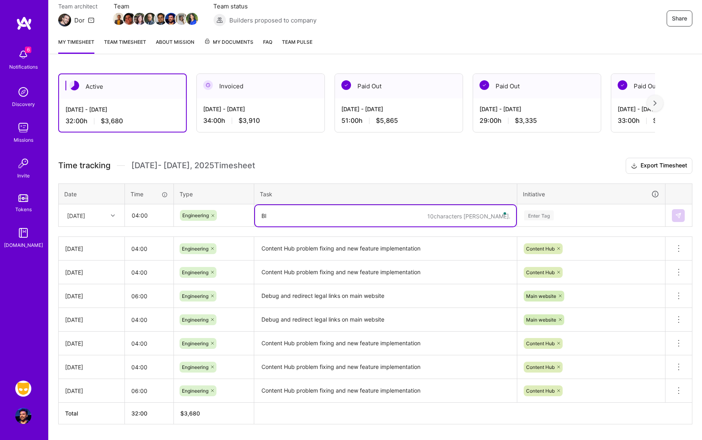
type textarea "B"
type textarea "Fix blog issue with styling"
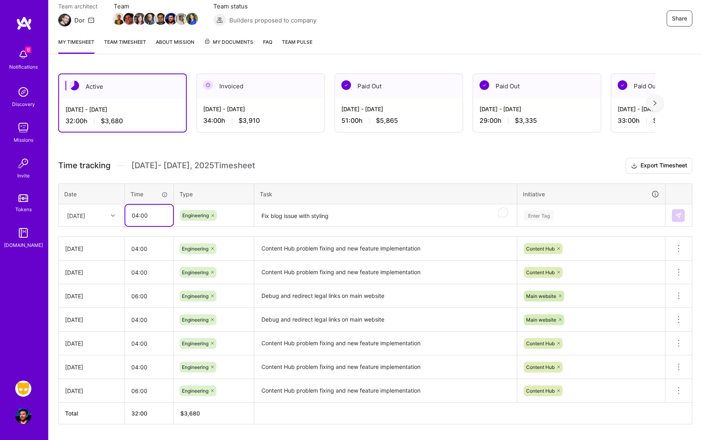
click at [155, 217] on input "04:00" at bounding box center [149, 215] width 48 height 21
click at [136, 215] on input "04:00" at bounding box center [149, 215] width 48 height 21
type input "06:00"
click at [567, 213] on div "Enter Tag" at bounding box center [592, 216] width 136 height 10
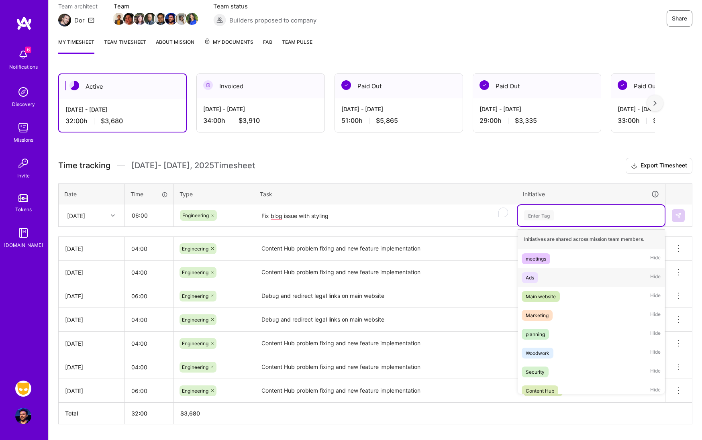
click at [565, 296] on div "Main website Hide" at bounding box center [591, 296] width 147 height 19
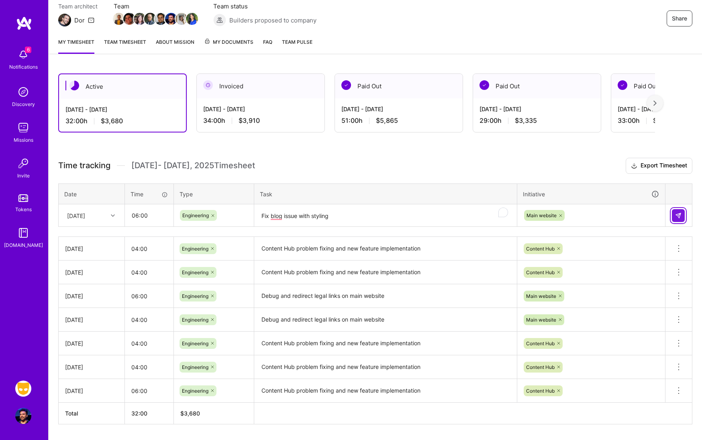
click at [677, 217] on img at bounding box center [678, 216] width 6 height 6
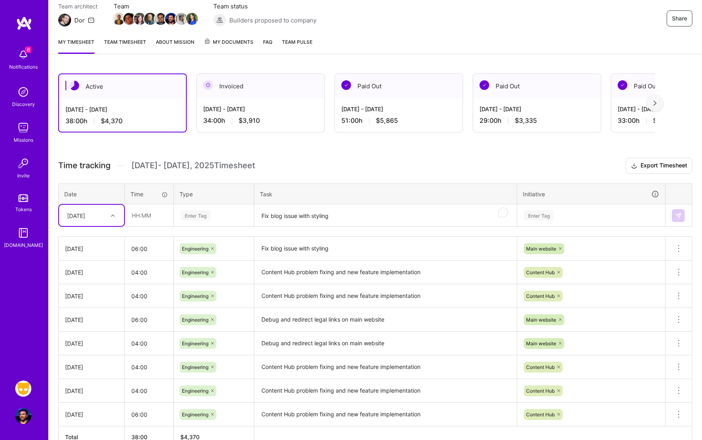
click at [113, 217] on icon at bounding box center [113, 216] width 4 height 4
click at [102, 341] on div "[DATE]" at bounding box center [91, 341] width 65 height 15
click at [150, 216] on input "text" at bounding box center [149, 215] width 48 height 21
type input "03:00"
click at [201, 221] on div "Enter Tag" at bounding box center [213, 215] width 79 height 21
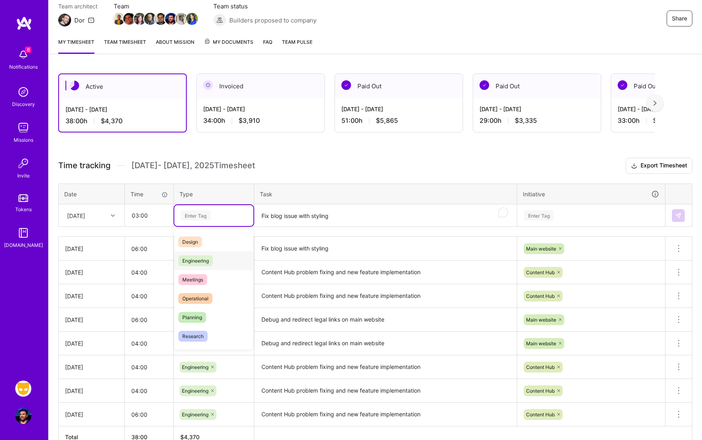
click at [206, 264] on span "Engineering" at bounding box center [195, 261] width 35 height 11
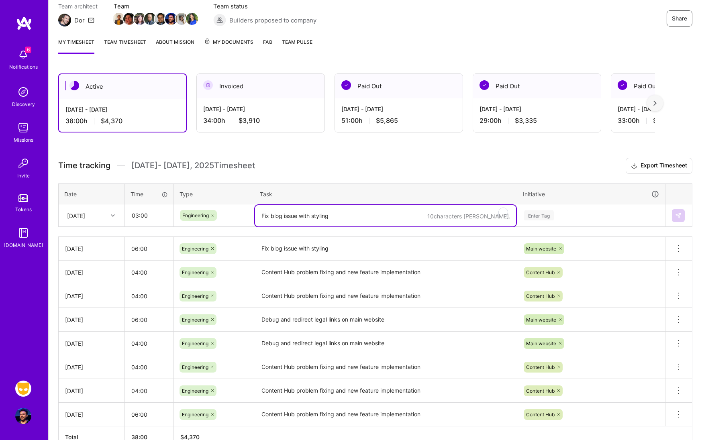
click at [303, 221] on textarea "Fix blog issue with styling" at bounding box center [385, 215] width 261 height 21
paste textarea "Fix blog issue with styling"
type textarea "Fix blog issue with styling"
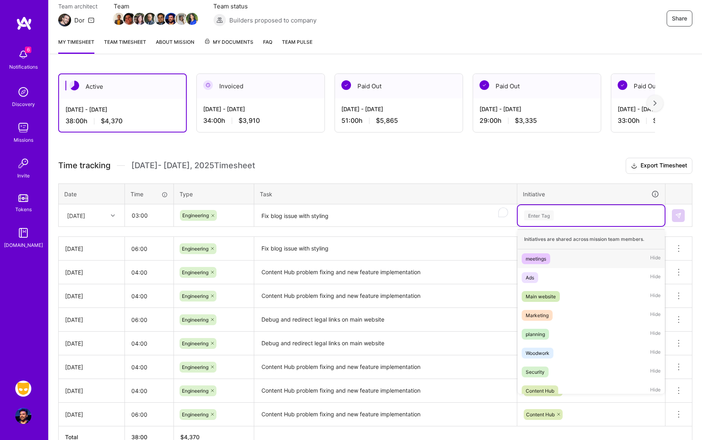
click at [558, 219] on div "Enter Tag" at bounding box center [592, 216] width 136 height 10
click at [563, 298] on div "Main website Hide" at bounding box center [591, 296] width 147 height 19
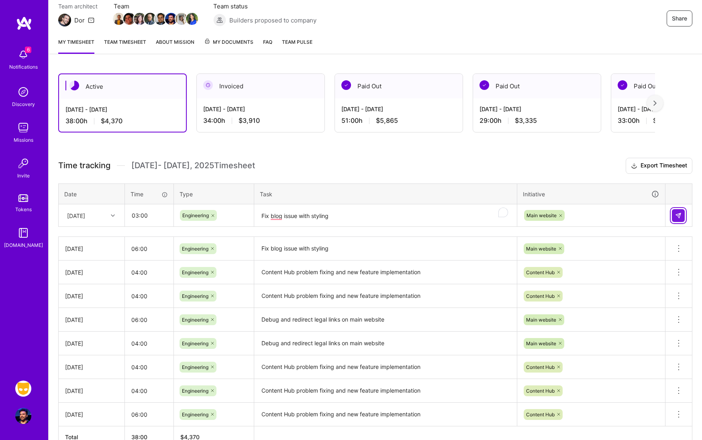
click at [677, 215] on img at bounding box center [678, 216] width 6 height 6
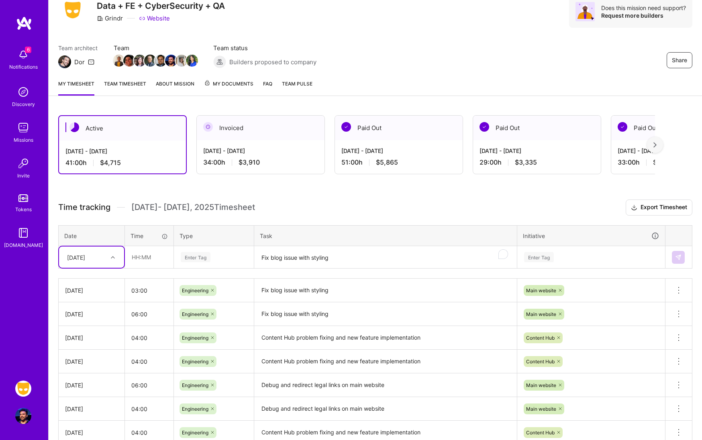
scroll to position [0, 0]
